Goal: Task Accomplishment & Management: Manage account settings

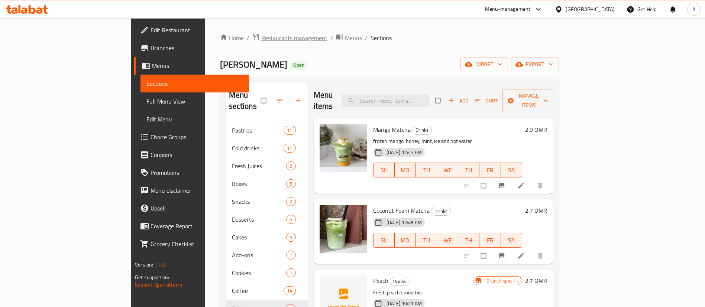
click at [261, 34] on span "Restaurants management" at bounding box center [294, 37] width 66 height 9
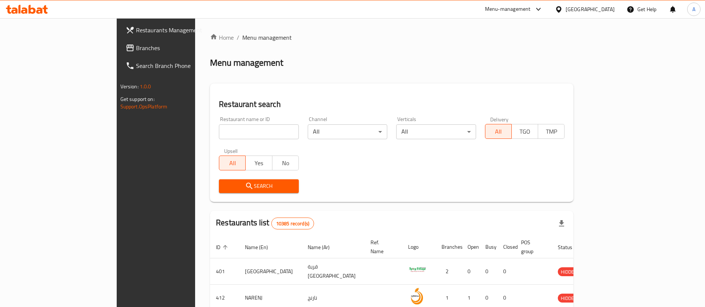
click at [219, 122] on div "Restaurant name or ID Restaurant name or ID" at bounding box center [259, 128] width 80 height 23
click at [219, 131] on input "search" at bounding box center [259, 132] width 80 height 15
type input "a"
click at [219, 130] on input "five brothers" at bounding box center [259, 132] width 80 height 15
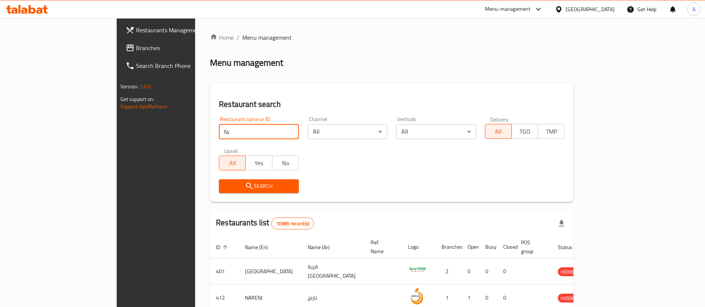
type input "f"
click at [219, 130] on input "afghan" at bounding box center [259, 132] width 80 height 15
click at [404, 178] on div "Search" at bounding box center [391, 186] width 355 height 23
click at [245, 182] on span "Search" at bounding box center [259, 186] width 68 height 9
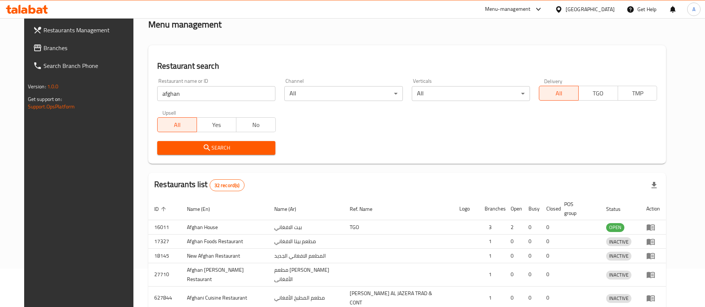
scroll to position [56, 0]
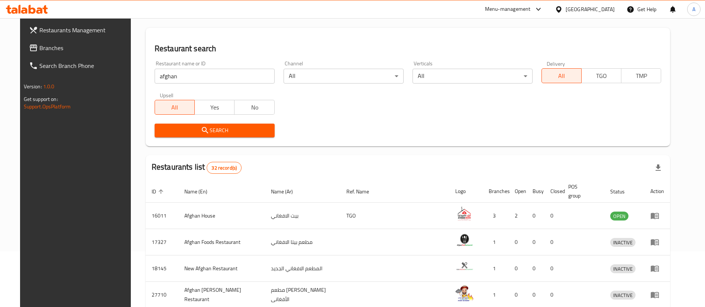
click at [211, 70] on input "afghan" at bounding box center [215, 76] width 120 height 15
click at [169, 74] on input "afghan fuve" at bounding box center [215, 76] width 120 height 15
click at [216, 131] on span "Search" at bounding box center [215, 130] width 108 height 9
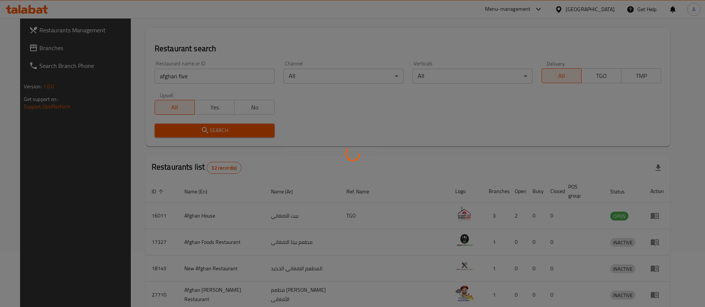
scroll to position [0, 0]
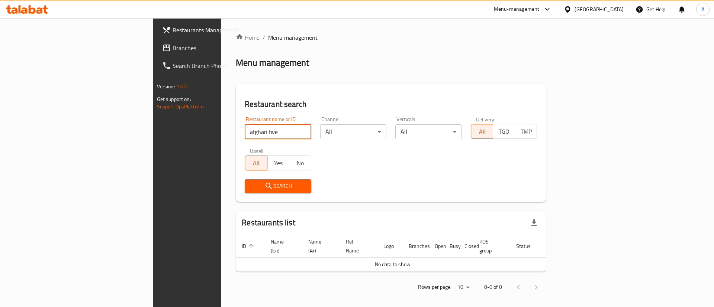
click at [245, 136] on input "afghan five" at bounding box center [278, 132] width 67 height 15
click at [245, 132] on input "afghan five" at bounding box center [278, 132] width 67 height 15
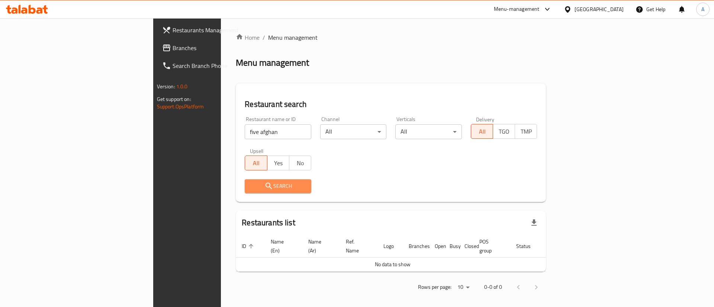
click at [245, 192] on button "Search" at bounding box center [278, 187] width 67 height 14
click at [245, 128] on input "five afghan" at bounding box center [278, 132] width 67 height 15
click button "Search" at bounding box center [278, 187] width 67 height 14
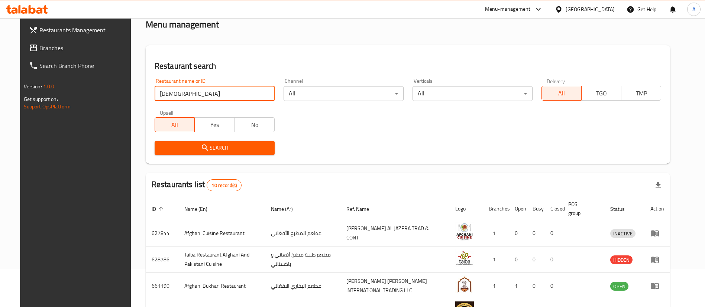
scroll to position [56, 0]
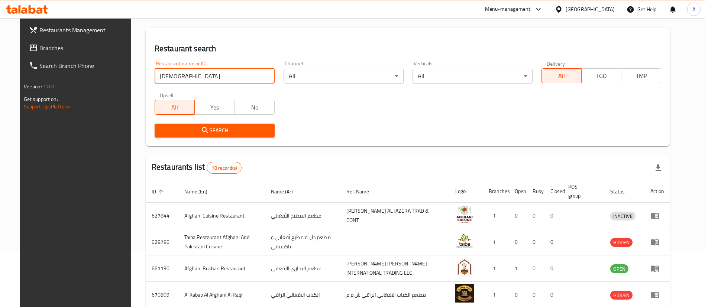
click at [198, 79] on input "[DEMOGRAPHIC_DATA]" at bounding box center [215, 76] width 120 height 15
click at [181, 130] on span "Search" at bounding box center [215, 130] width 108 height 9
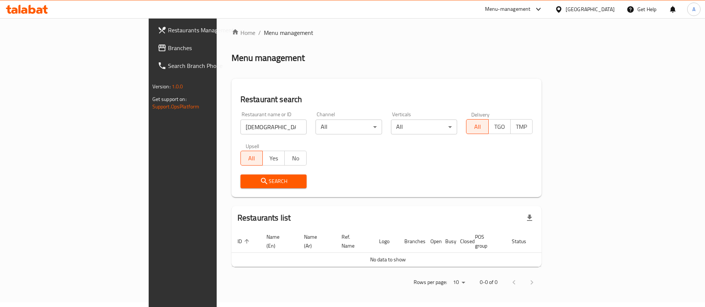
scroll to position [0, 0]
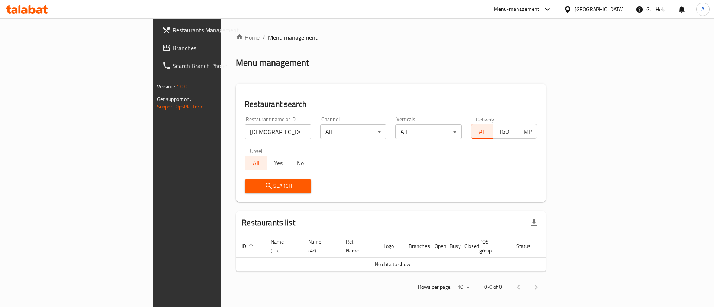
click at [245, 133] on input "[DEMOGRAPHIC_DATA] five" at bounding box center [278, 132] width 67 height 15
click at [240, 194] on div "Search" at bounding box center [277, 186] width 75 height 23
click at [251, 188] on span "Search" at bounding box center [278, 186] width 55 height 9
click at [245, 135] on input "afghan five" at bounding box center [278, 132] width 67 height 15
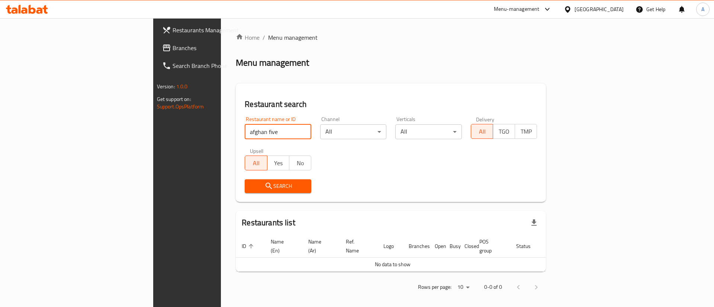
click at [245, 135] on input "afghan five" at bounding box center [278, 132] width 67 height 15
click at [245, 136] on input "afghan f" at bounding box center [278, 132] width 67 height 15
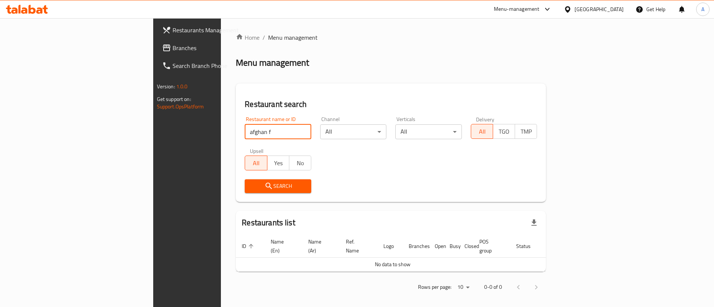
click at [245, 136] on input "afghan f" at bounding box center [278, 132] width 67 height 15
paste input "Afghan Bukhari"
type input "Afghan Bukhari"
click at [251, 185] on span "Search" at bounding box center [278, 186] width 55 height 9
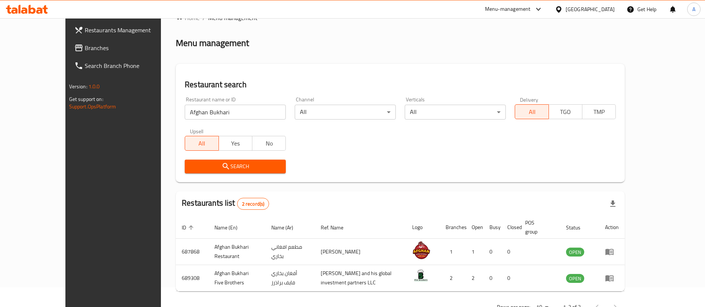
scroll to position [36, 0]
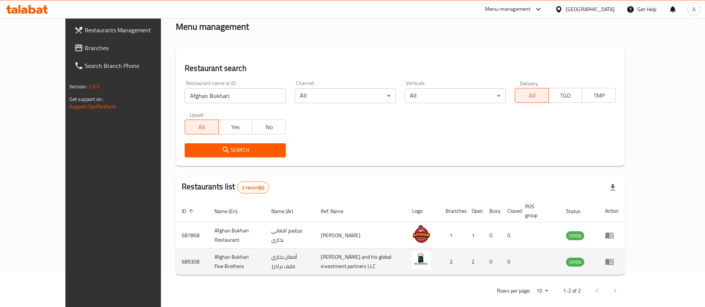
click at [625, 253] on td "enhanced table" at bounding box center [612, 262] width 26 height 26
click at [614, 259] on icon "enhanced table" at bounding box center [609, 262] width 8 height 6
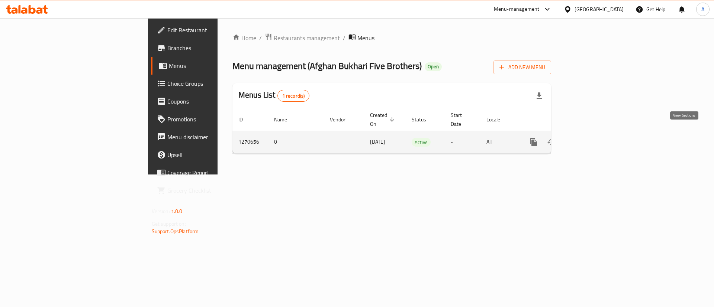
click at [591, 138] on icon "enhanced table" at bounding box center [586, 142] width 9 height 9
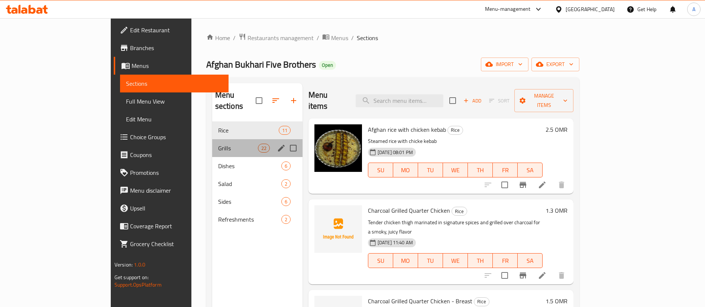
click at [212, 139] on div "Grills 22" at bounding box center [257, 148] width 90 height 18
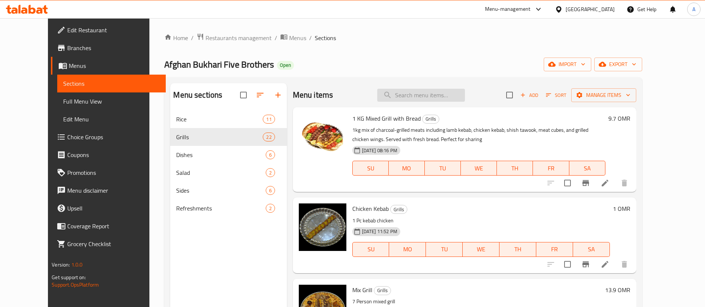
click at [444, 99] on input "search" at bounding box center [421, 95] width 88 height 13
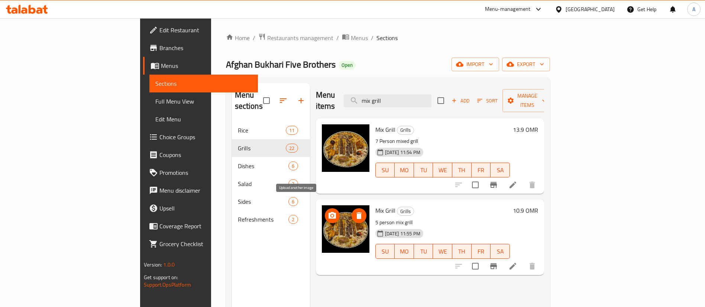
type input "mix grill"
click at [325, 210] on button "upload picture" at bounding box center [332, 216] width 15 height 15
